Goal: Task Accomplishment & Management: Manage account settings

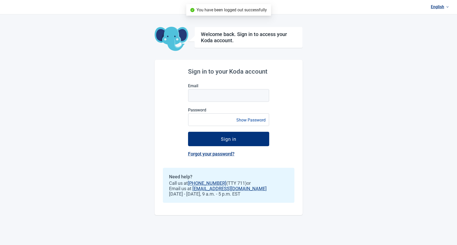
click at [433, 8] on link "English" at bounding box center [440, 7] width 22 height 8
click at [436, 27] on span "Español" at bounding box center [440, 28] width 16 height 6
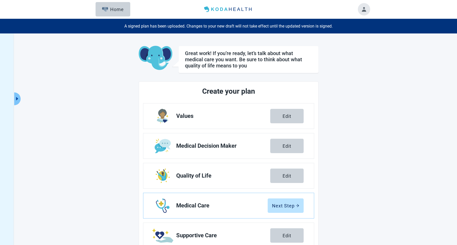
click at [362, 9] on button "Toggle account menu" at bounding box center [364, 9] width 12 height 12
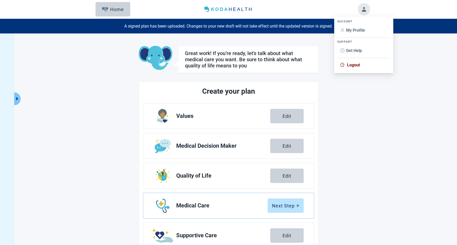
drag, startPoint x: 355, startPoint y: 29, endPoint x: 353, endPoint y: 28, distance: 3.0
click at [355, 29] on span "My Profile" at bounding box center [355, 30] width 19 height 5
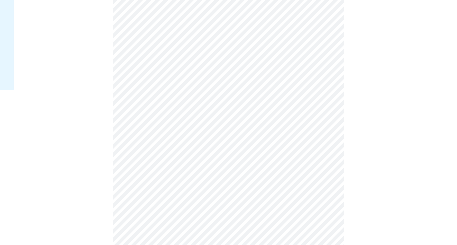
scroll to position [155, 0]
click at [242, 151] on div "Español" at bounding box center [241, 152] width 18 height 6
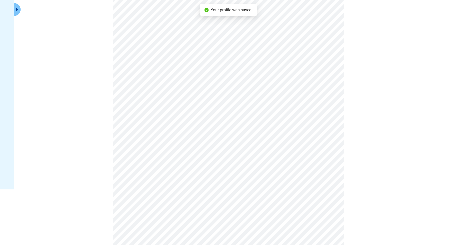
scroll to position [0, 0]
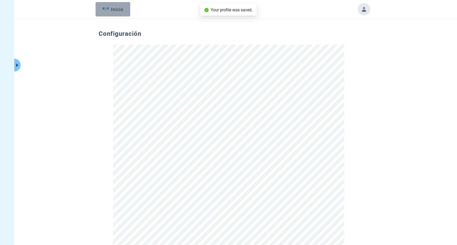
click at [98, 6] on button "Inicio" at bounding box center [113, 9] width 35 height 14
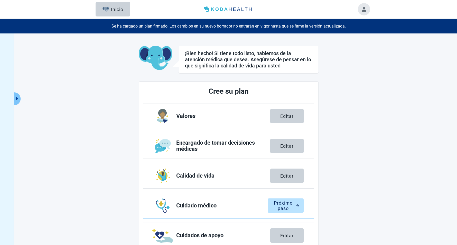
click at [358, 7] on header "Menú Inicio" at bounding box center [229, 9] width 296 height 19
click at [364, 8] on button "Toggle account menu" at bounding box center [364, 9] width 12 height 12
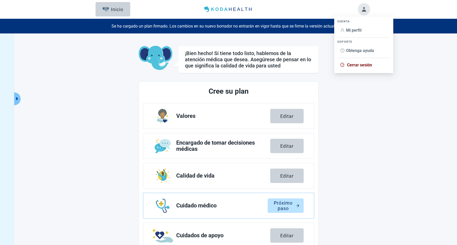
click at [359, 67] on span "Cerrar sesión" at bounding box center [359, 64] width 25 height 5
